Goal: Task Accomplishment & Management: Manage account settings

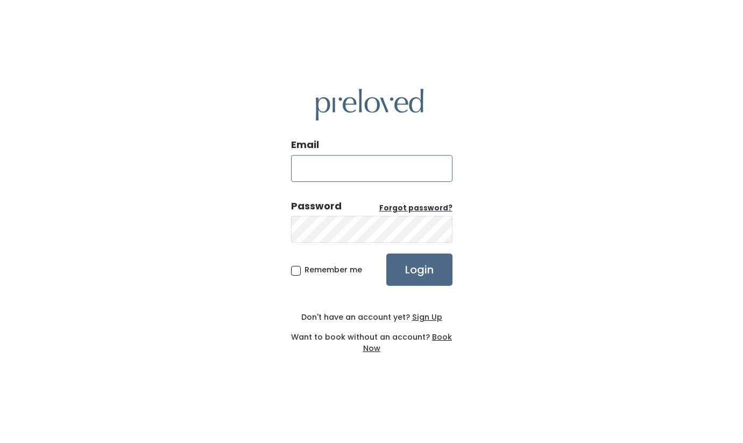
type input "susan2368@sbcglobal.net"
click at [407, 269] on input "Login" at bounding box center [419, 269] width 66 height 32
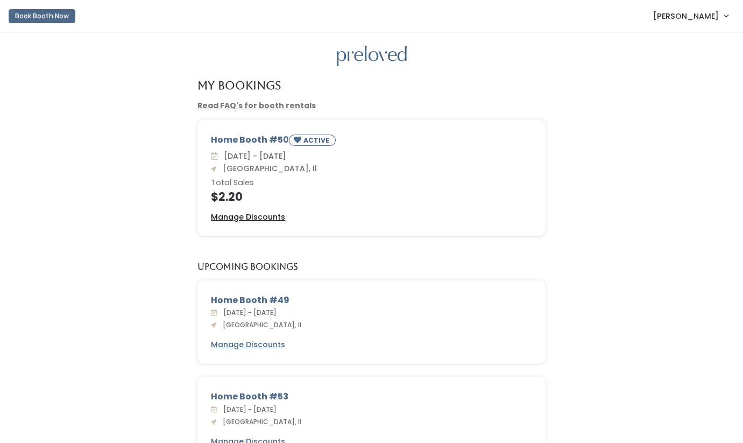
click at [252, 214] on u "Manage Discounts" at bounding box center [248, 216] width 74 height 11
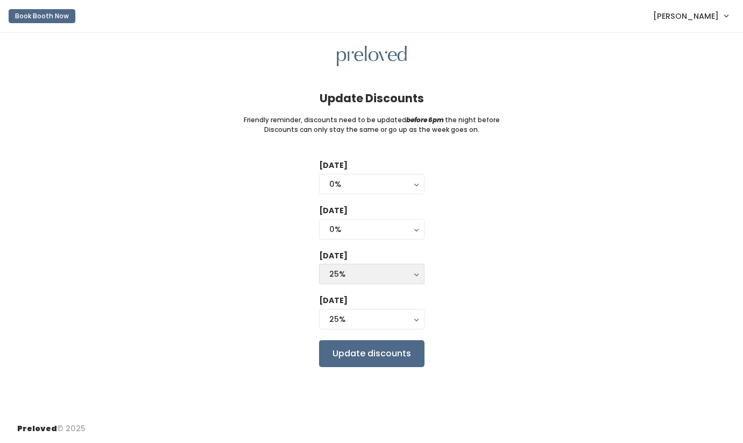
click at [364, 270] on div "25%" at bounding box center [371, 274] width 85 height 12
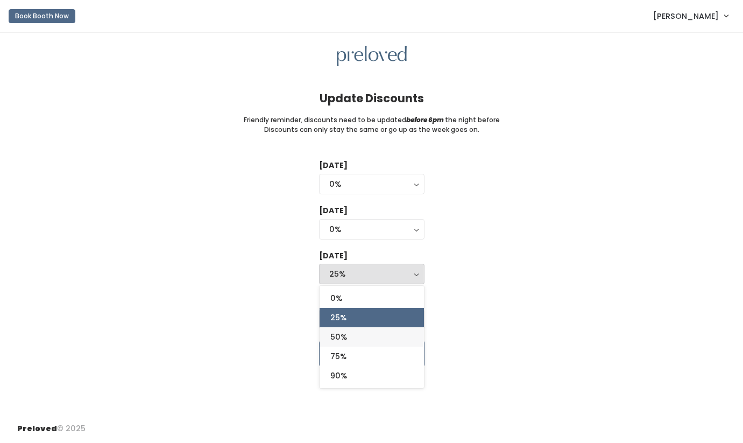
click at [347, 333] on span "50%" at bounding box center [338, 337] width 17 height 12
select select "50%"
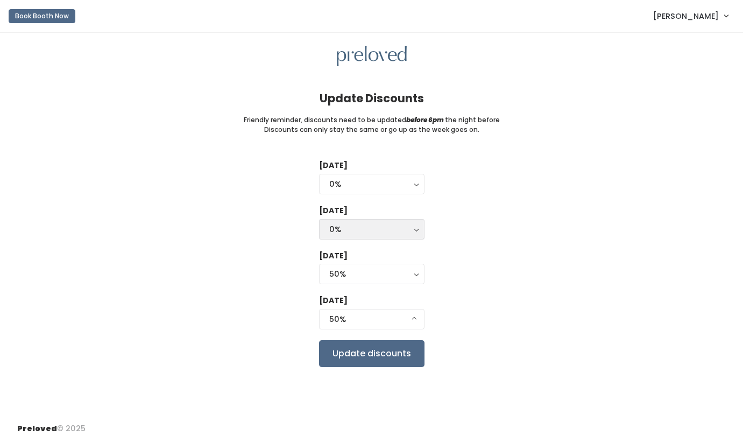
click at [329, 228] on button "0%" at bounding box center [371, 229] width 105 height 20
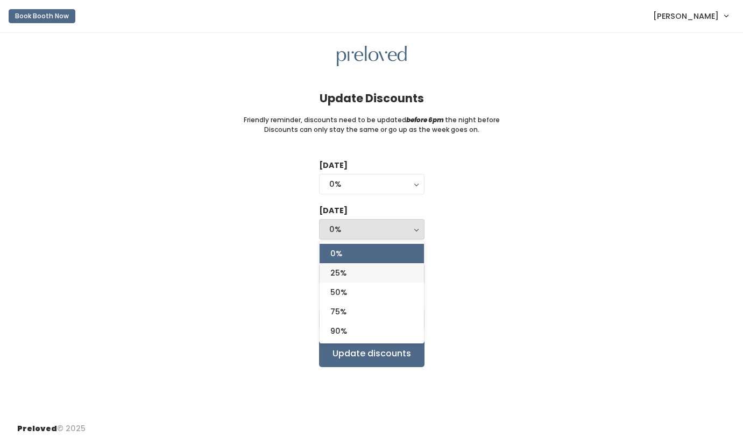
click at [344, 271] on span "25%" at bounding box center [338, 273] width 16 height 12
select select "25%"
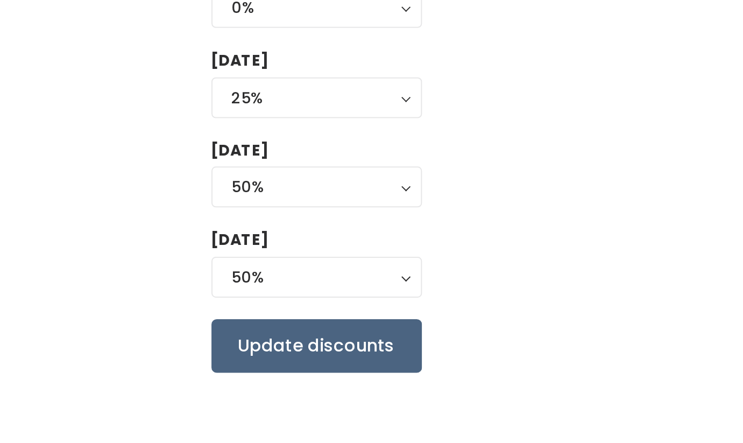
click at [319, 340] on input "Update discounts" at bounding box center [371, 353] width 105 height 27
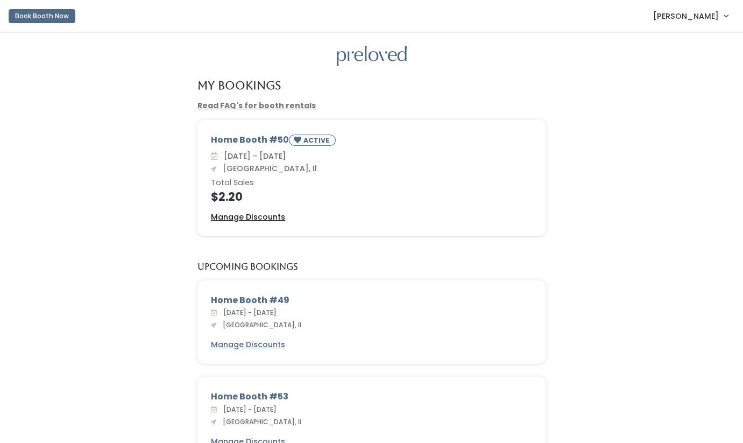
click at [239, 213] on u "Manage Discounts" at bounding box center [248, 216] width 74 height 11
